Goal: Task Accomplishment & Management: Complete application form

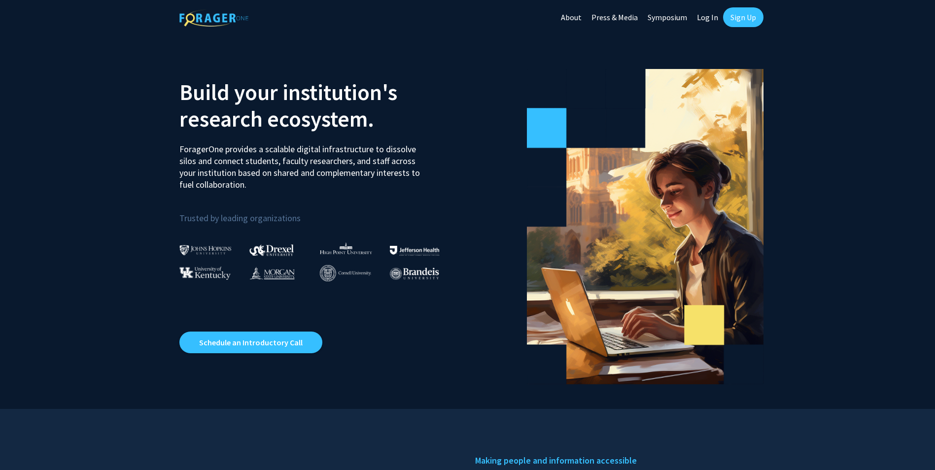
click at [743, 21] on link "Sign Up" at bounding box center [743, 17] width 40 height 20
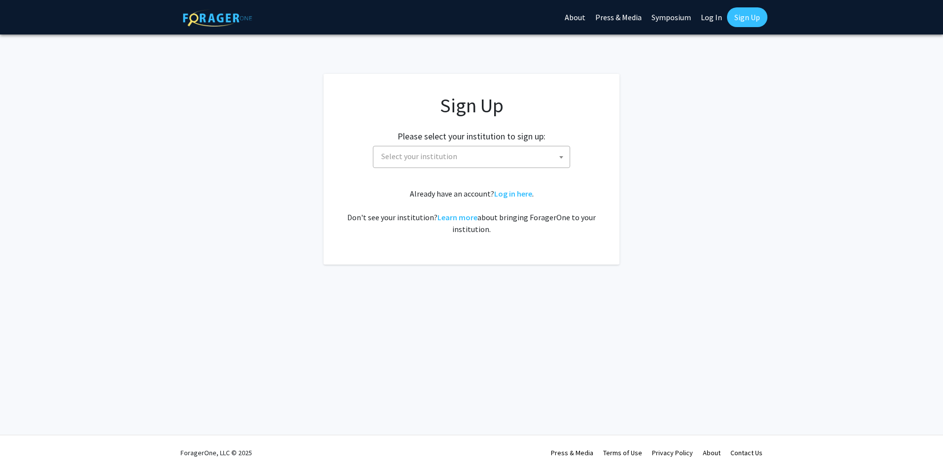
click at [496, 155] on span "Select your institution" at bounding box center [473, 156] width 192 height 20
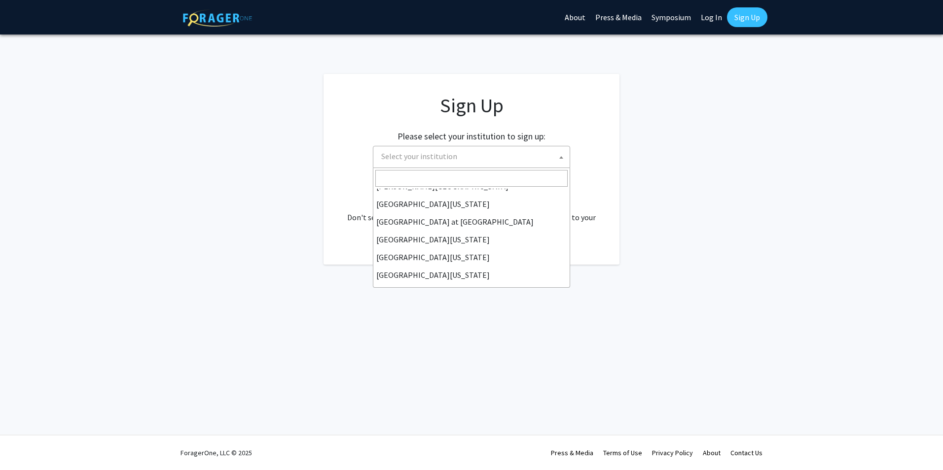
scroll to position [345, 0]
select select "33"
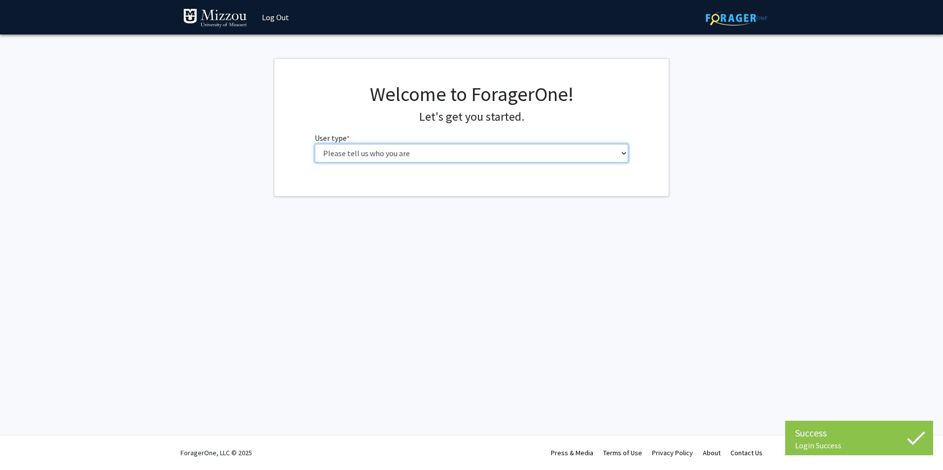
click at [624, 154] on select "Please tell us who you are Undergraduate Student Master's Student Doctoral Cand…" at bounding box center [472, 153] width 314 height 19
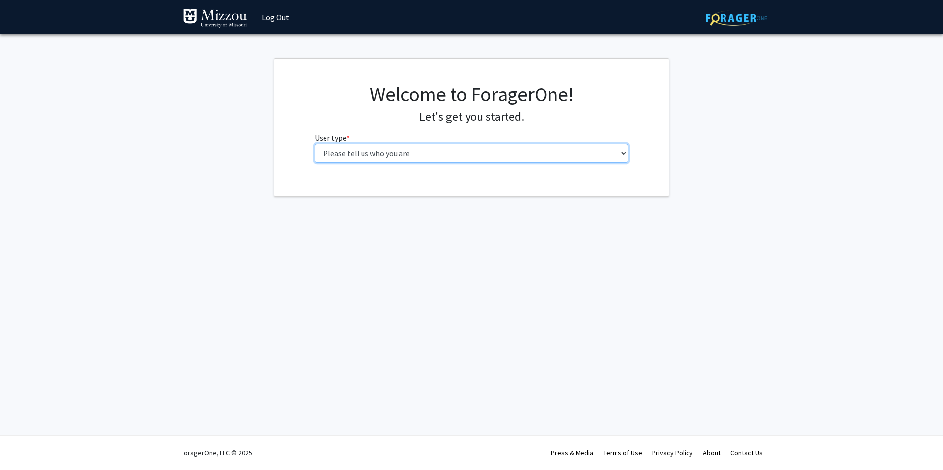
select select "5: faculty"
click at [315, 144] on select "Please tell us who you are Undergraduate Student Master's Student Doctoral Cand…" at bounding box center [472, 153] width 314 height 19
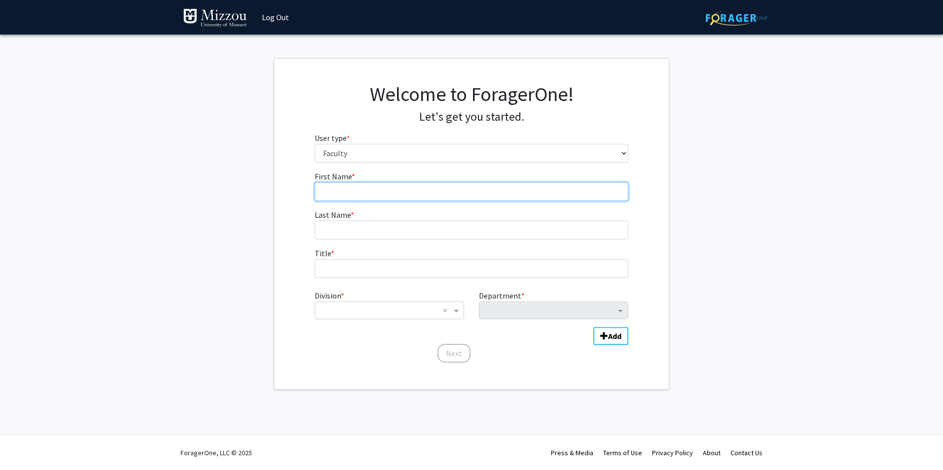
click at [467, 194] on input "First Name * required" at bounding box center [472, 191] width 314 height 19
type input "[PERSON_NAME]"
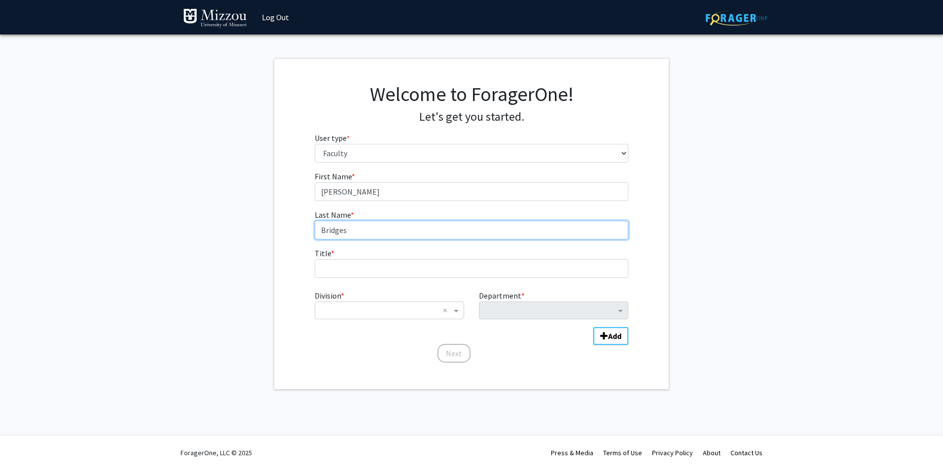
type input "Bridges"
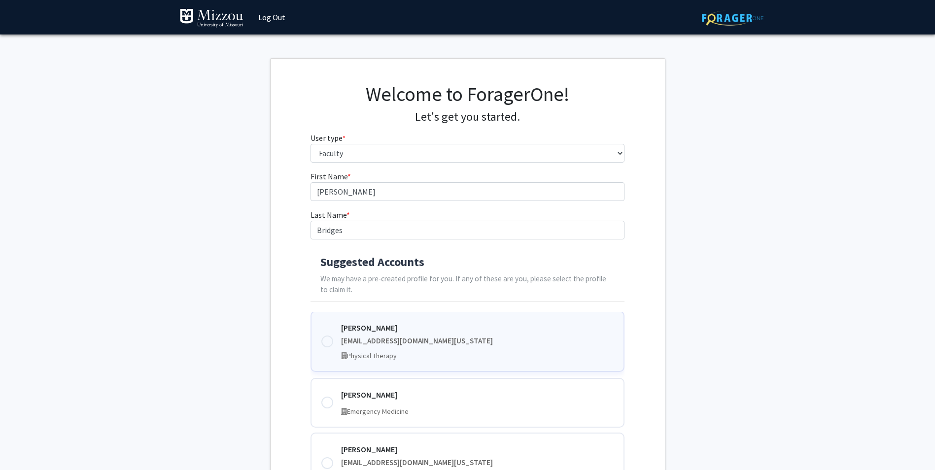
click at [328, 339] on div at bounding box center [327, 342] width 12 height 12
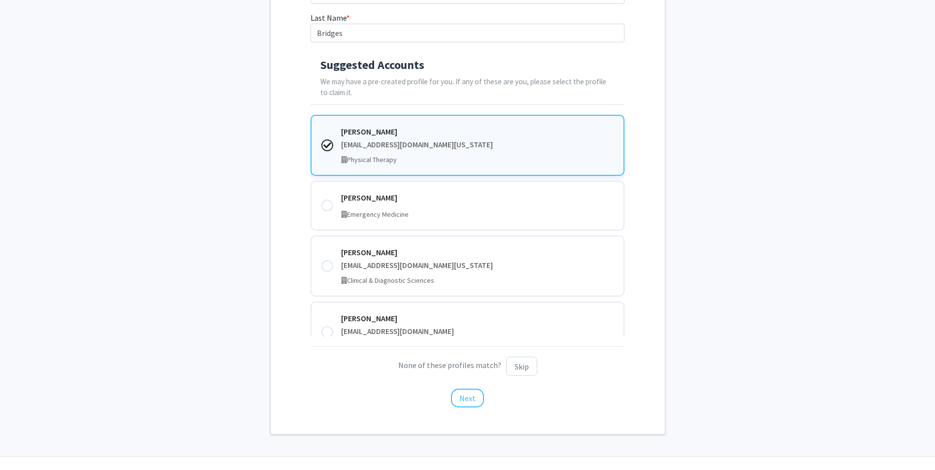
scroll to position [219, 0]
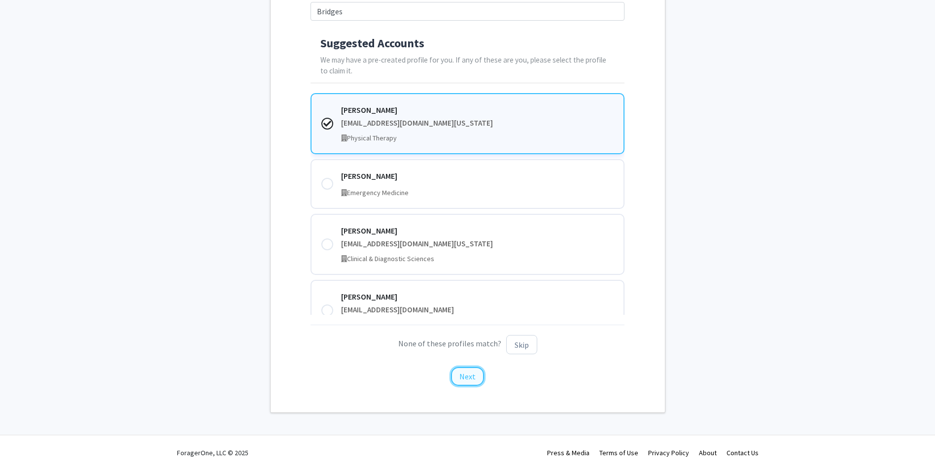
click at [472, 380] on button "Next" at bounding box center [467, 376] width 33 height 19
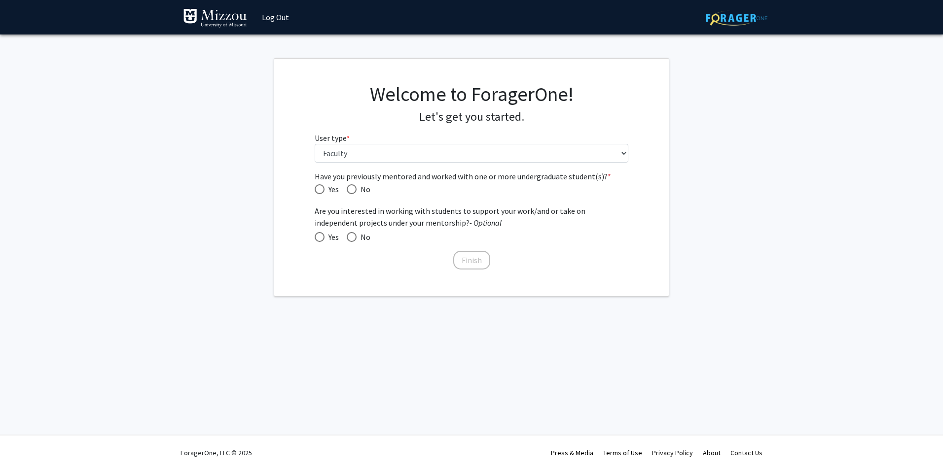
click at [352, 190] on span "Have you previously mentored and worked with one or more undergraduate student(…" at bounding box center [352, 189] width 10 height 10
click at [352, 190] on input "No" at bounding box center [352, 189] width 10 height 10
radio input "true"
click at [471, 261] on button "Finish" at bounding box center [471, 260] width 37 height 19
